Goal: Transaction & Acquisition: Purchase product/service

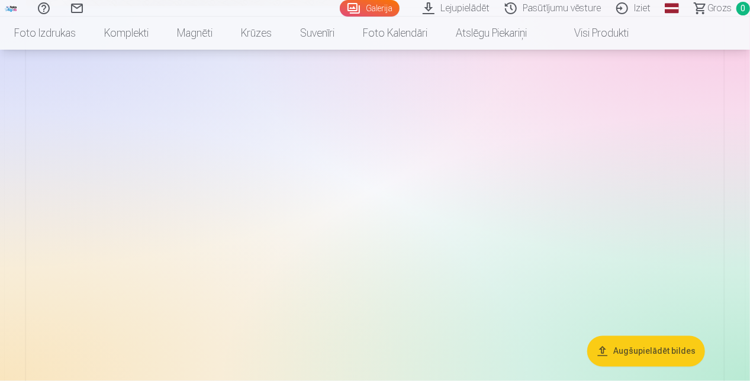
scroll to position [769, 0]
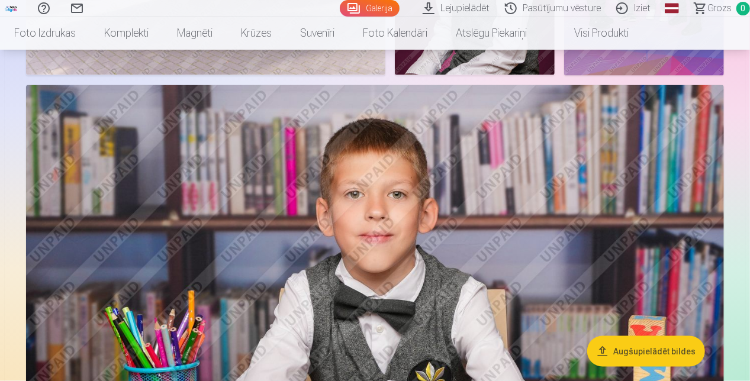
click at [365, 10] on link "Galerija" at bounding box center [370, 8] width 60 height 17
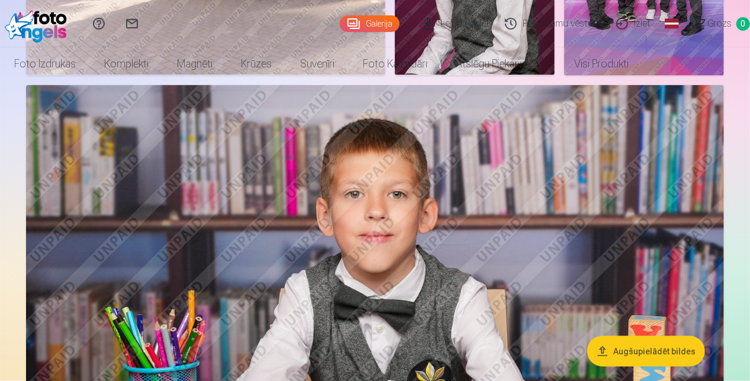
scroll to position [0, 0]
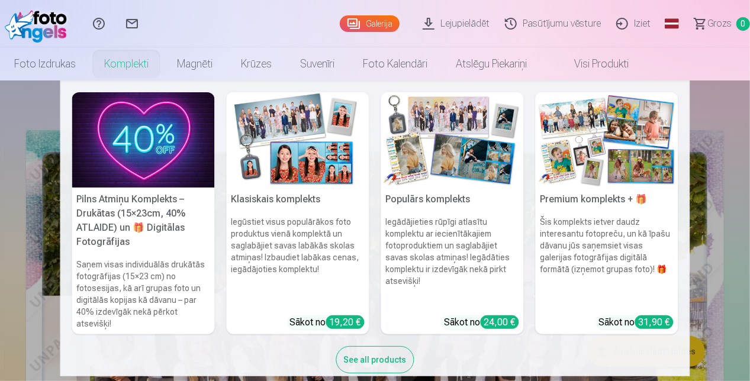
click at [144, 59] on link "Komplekti" at bounding box center [126, 63] width 73 height 33
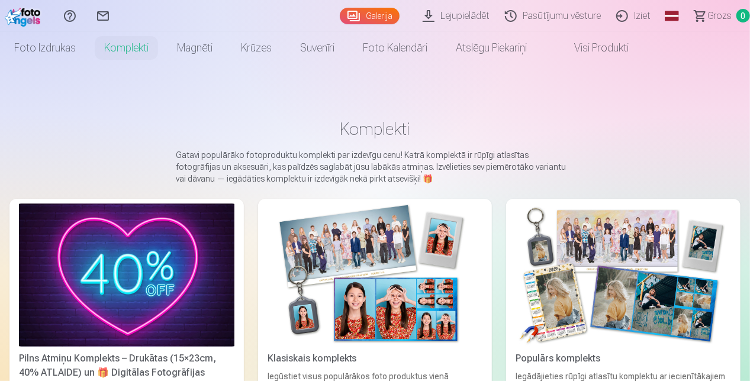
scroll to position [118, 0]
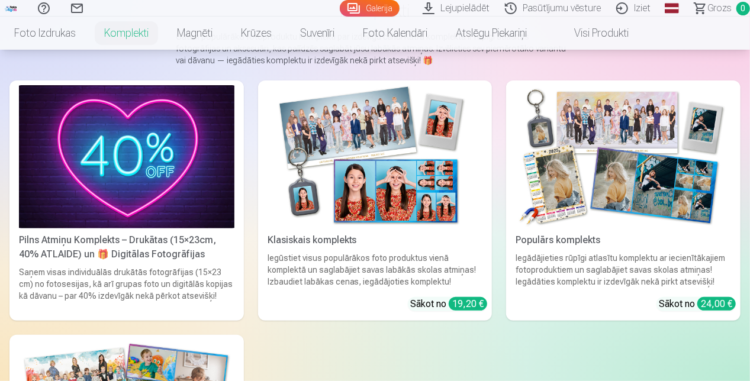
click at [405, 195] on img at bounding box center [374, 156] width 215 height 143
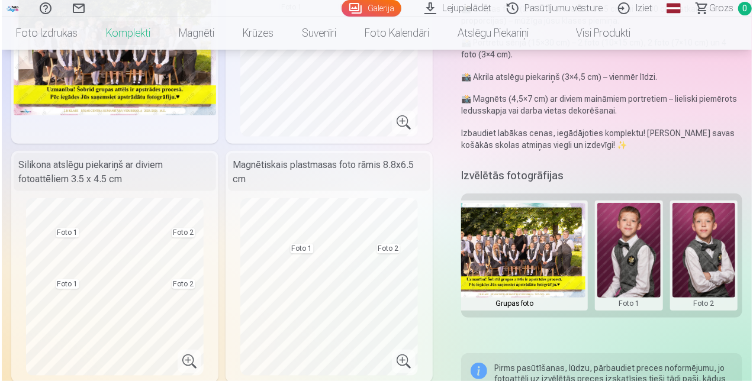
scroll to position [237, 0]
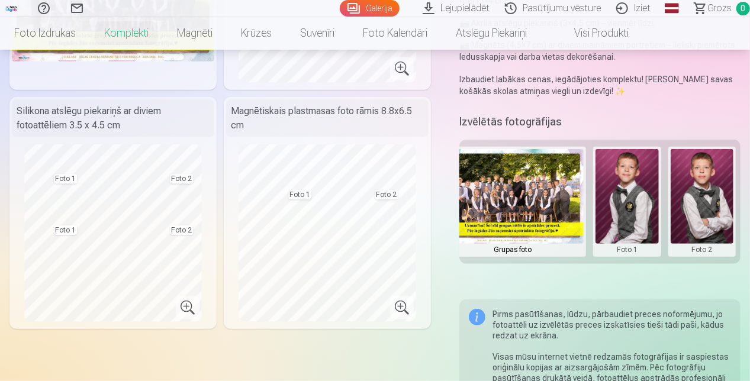
drag, startPoint x: 688, startPoint y: 207, endPoint x: 603, endPoint y: 212, distance: 85.3
click at [603, 212] on div "Grupas foto Foto 1 Foto 2" at bounding box center [599, 202] width 281 height 124
click at [619, 205] on button at bounding box center [626, 201] width 63 height 105
click at [706, 193] on div at bounding box center [375, 190] width 750 height 381
click at [683, 192] on button at bounding box center [701, 201] width 63 height 105
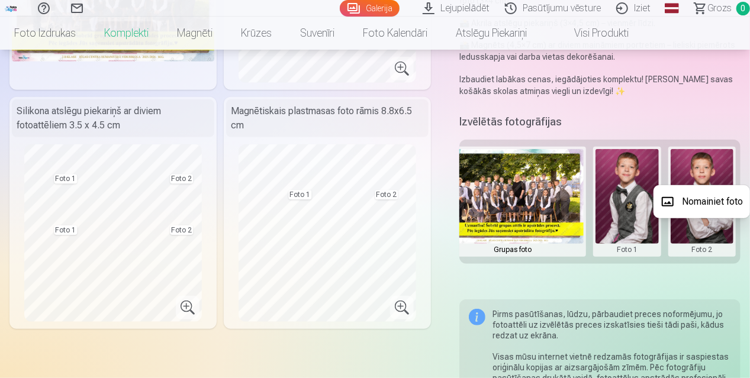
click at [695, 207] on button "Nomainiet foto" at bounding box center [701, 201] width 96 height 33
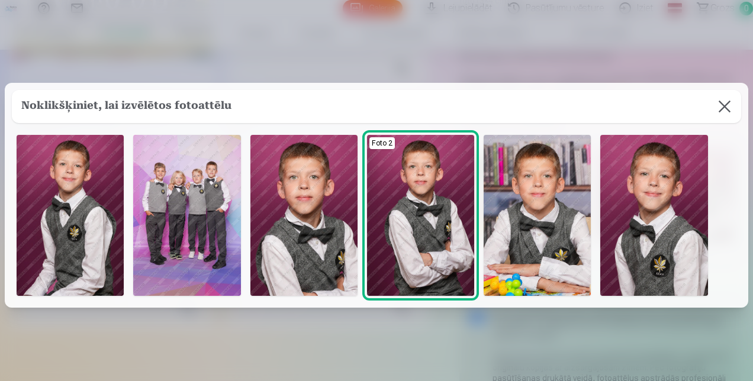
scroll to position [0, 24]
click at [671, 207] on img at bounding box center [653, 215] width 107 height 161
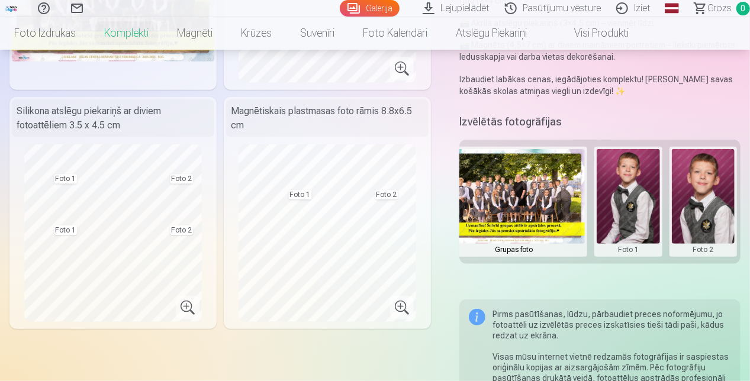
click at [621, 202] on button at bounding box center [627, 201] width 63 height 105
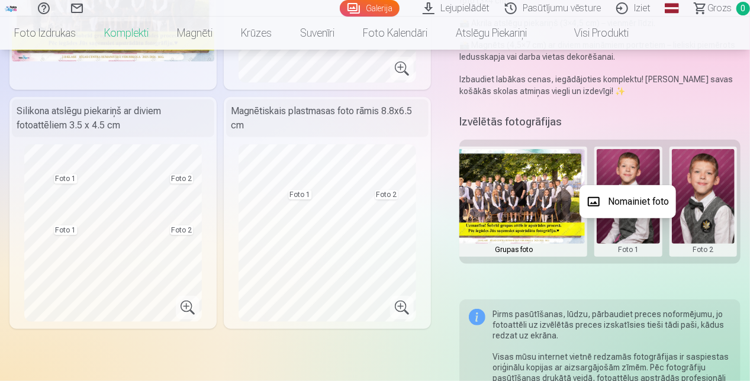
click at [621, 202] on button "Nomainiet foto" at bounding box center [627, 201] width 96 height 33
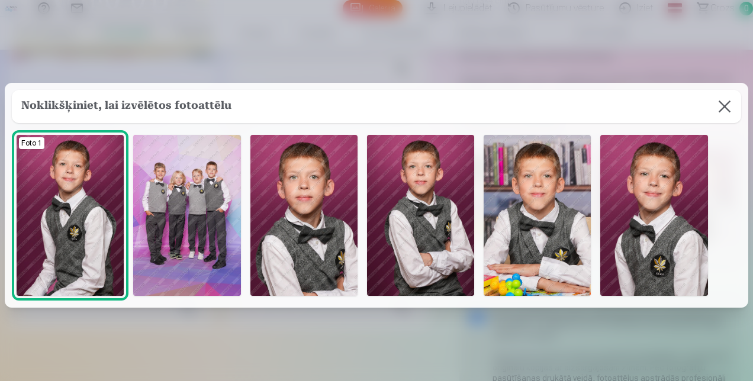
click at [82, 240] on img at bounding box center [70, 215] width 107 height 161
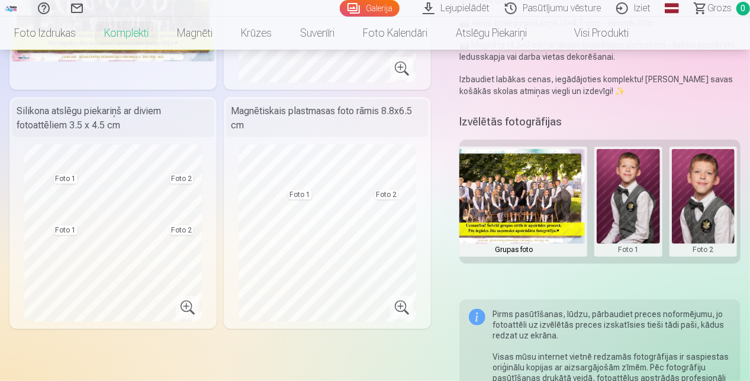
click at [715, 195] on button at bounding box center [703, 201] width 63 height 105
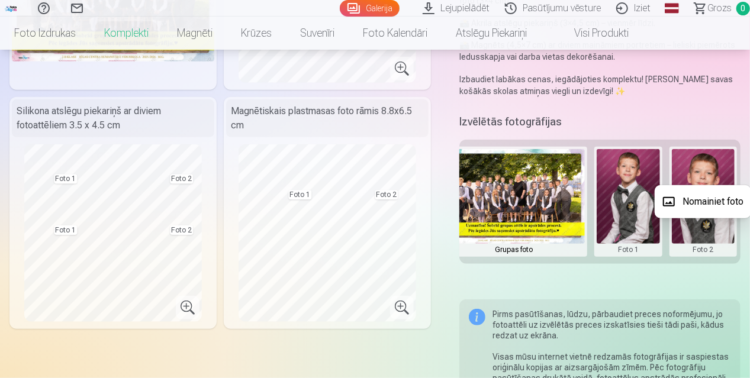
click at [708, 201] on button "Nomainiet foto" at bounding box center [702, 201] width 96 height 33
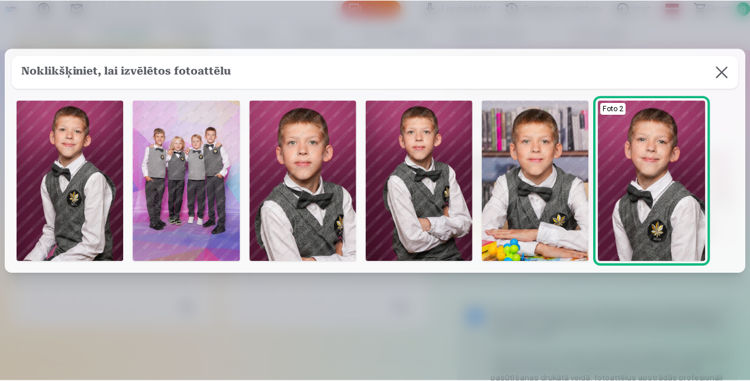
scroll to position [59, 0]
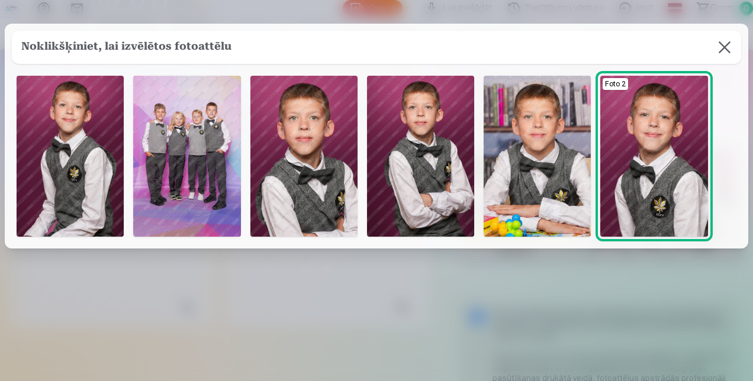
click at [710, 57] on button at bounding box center [724, 47] width 33 height 33
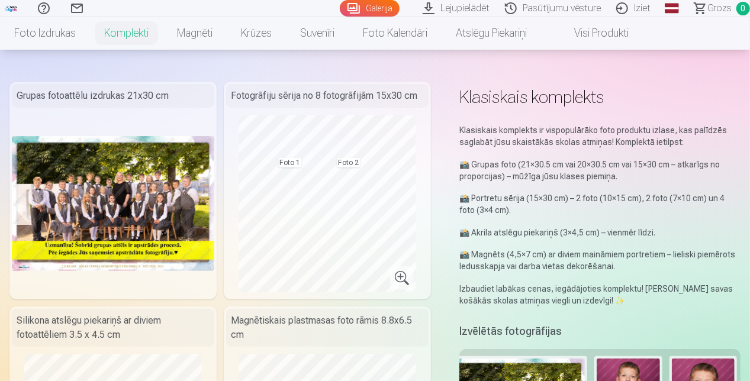
scroll to position [0, 0]
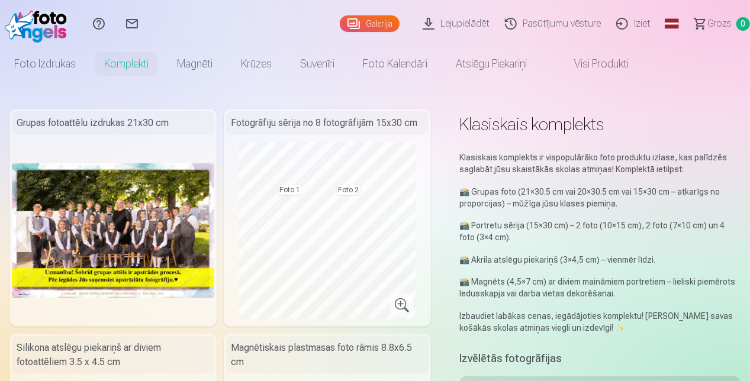
click at [638, 21] on link "Iziet" at bounding box center [635, 23] width 50 height 47
